Goal: Find specific page/section: Find specific page/section

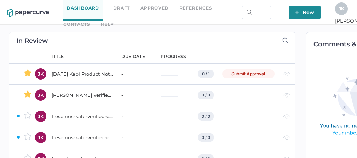
click at [90, 21] on link "Contacts" at bounding box center [76, 25] width 27 height 8
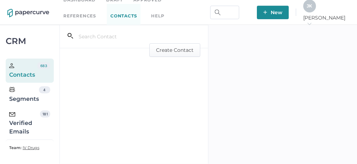
click at [22, 122] on div "Verified Emails" at bounding box center [24, 122] width 31 height 25
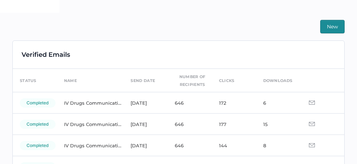
scroll to position [165, 0]
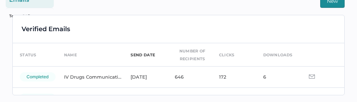
scroll to position [1, 0]
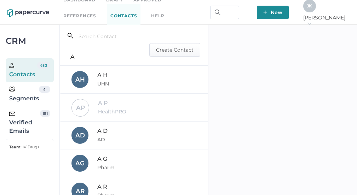
click at [27, 102] on div "Verified Emails" at bounding box center [24, 122] width 31 height 25
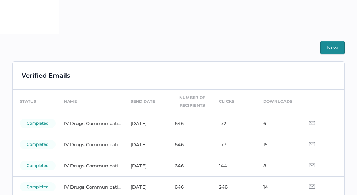
scroll to position [175, 0]
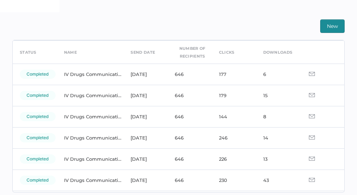
scroll to position [28, 0]
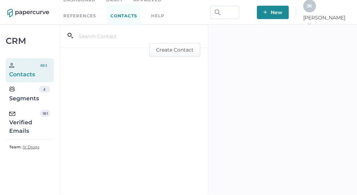
click at [28, 126] on div "Verified Emails" at bounding box center [24, 122] width 31 height 25
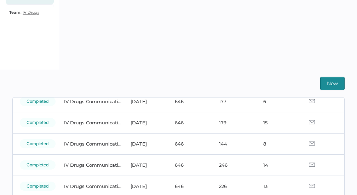
scroll to position [55, 0]
